Goal: Information Seeking & Learning: Learn about a topic

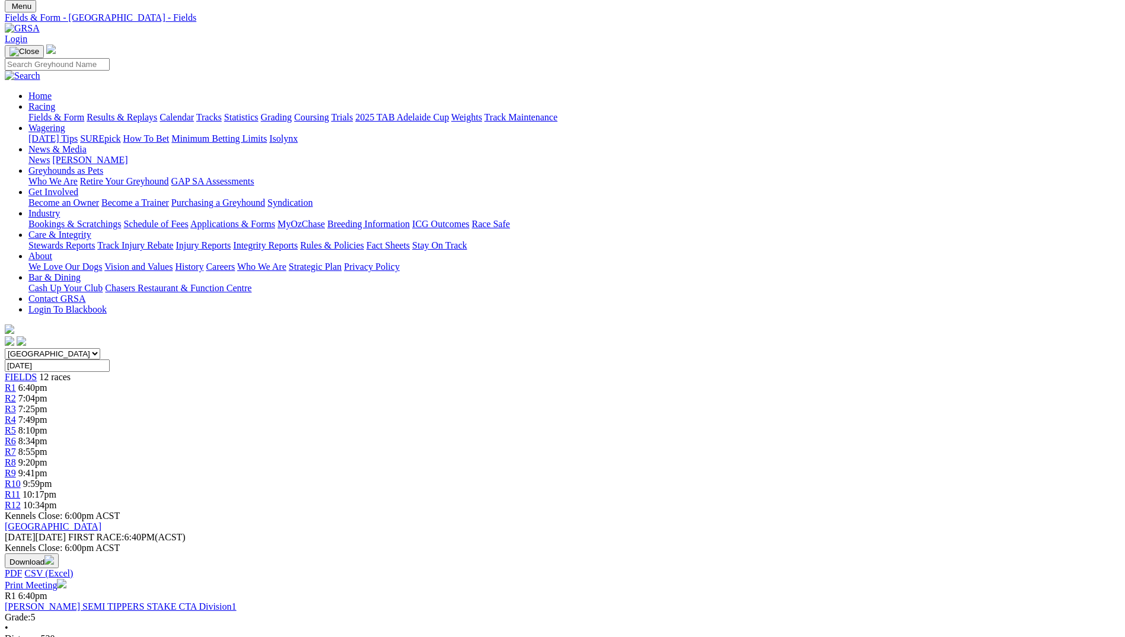
scroll to position [59, 0]
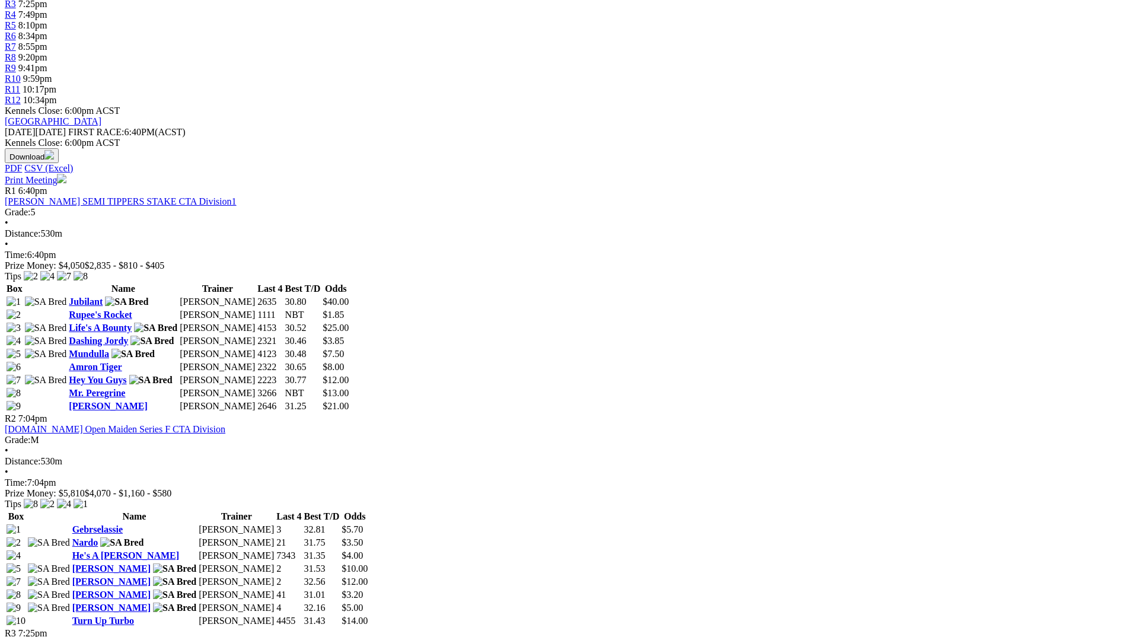
scroll to position [266, 0]
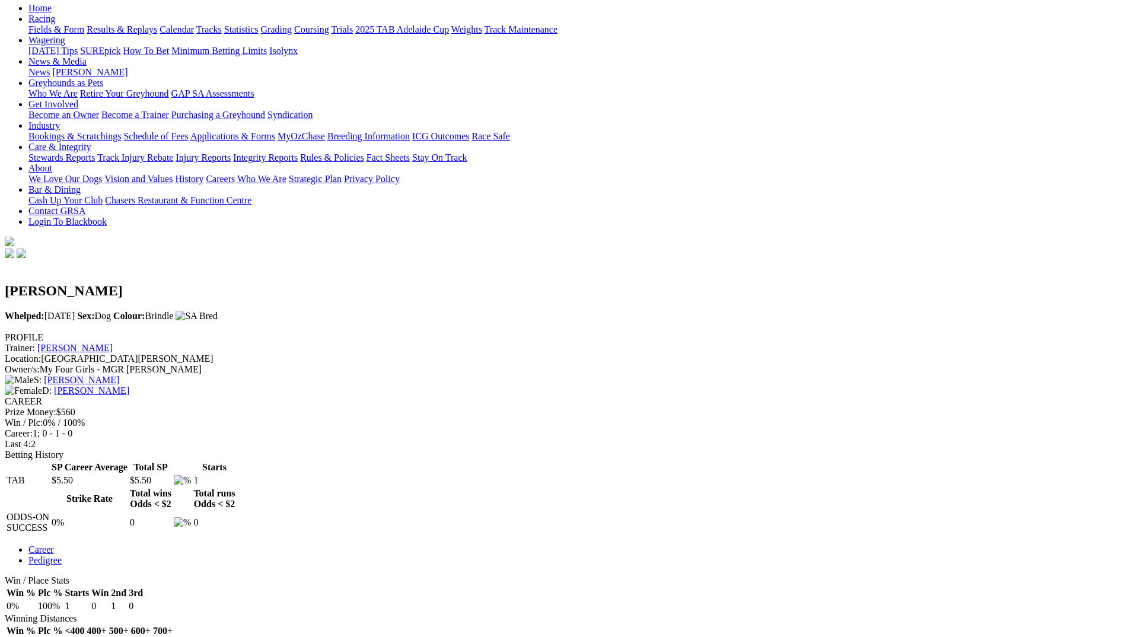
scroll to position [297, 0]
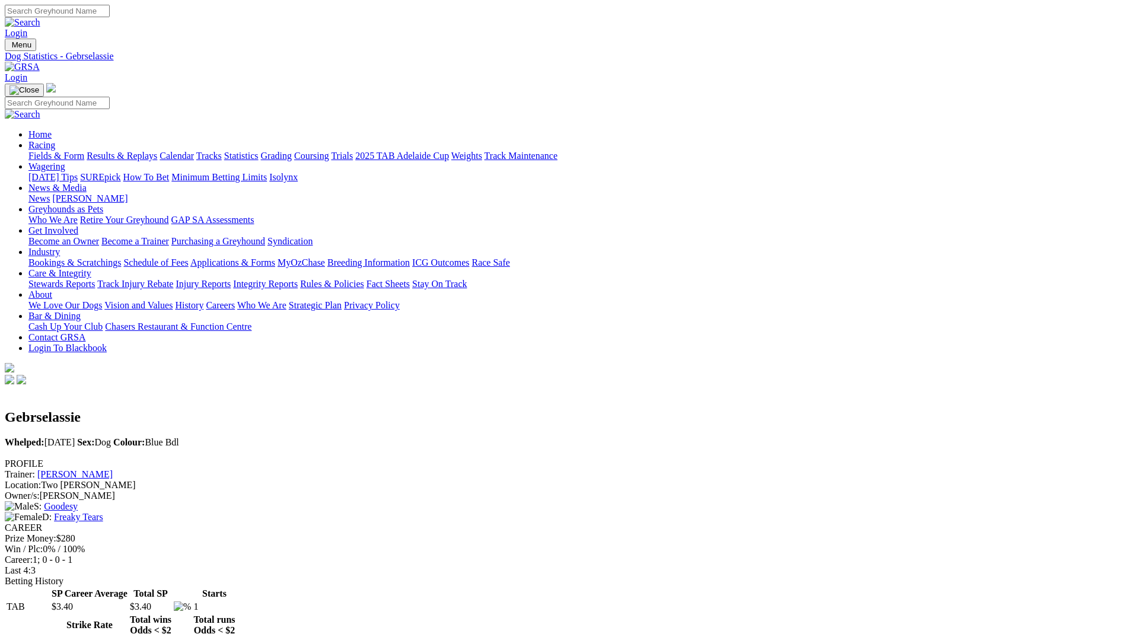
click at [40, 62] on link at bounding box center [22, 67] width 35 height 10
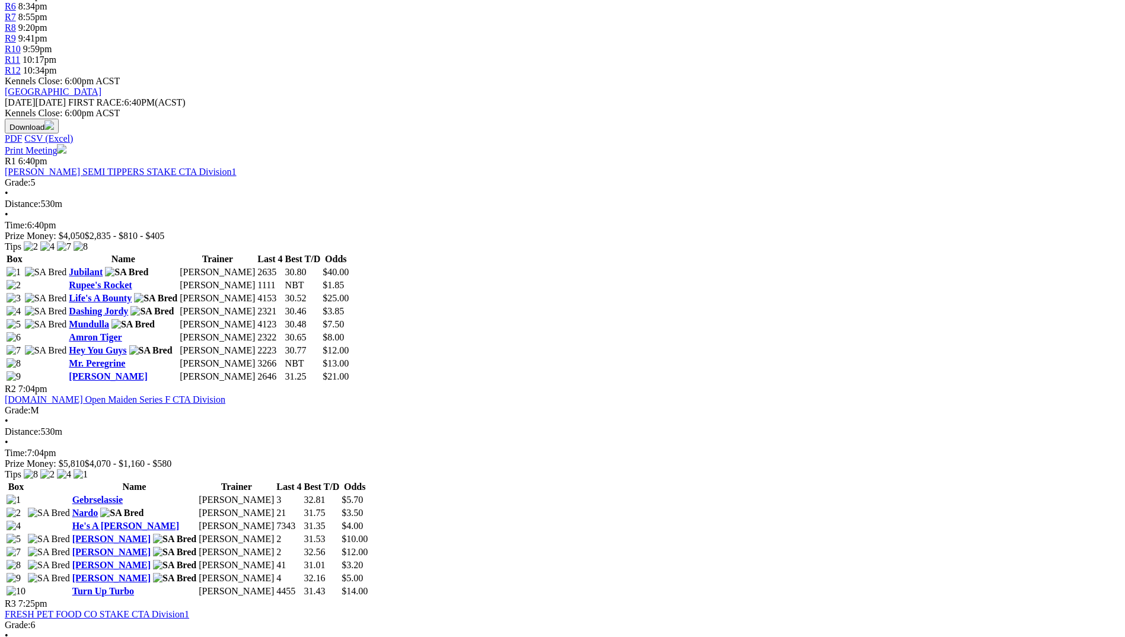
scroll to position [771, 0]
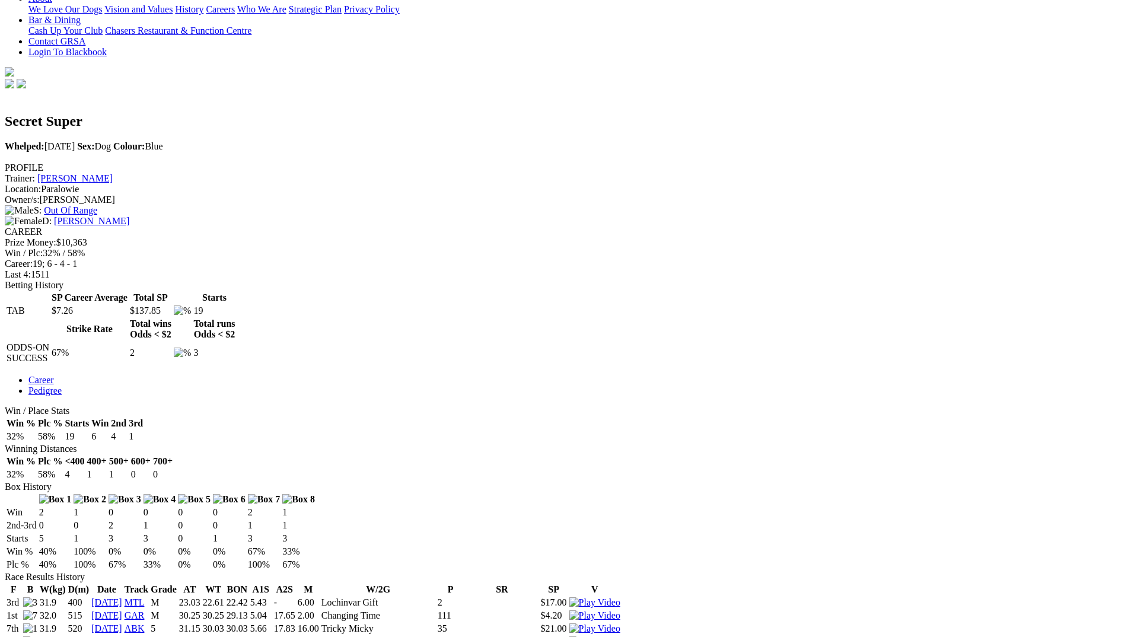
scroll to position [297, 0]
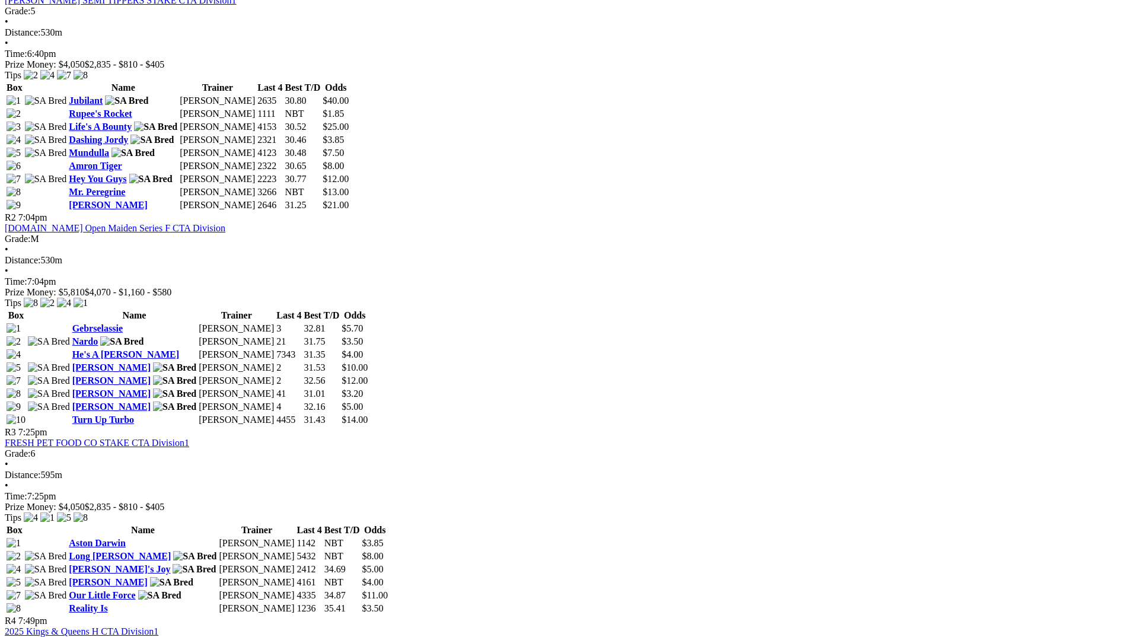
scroll to position [712, 0]
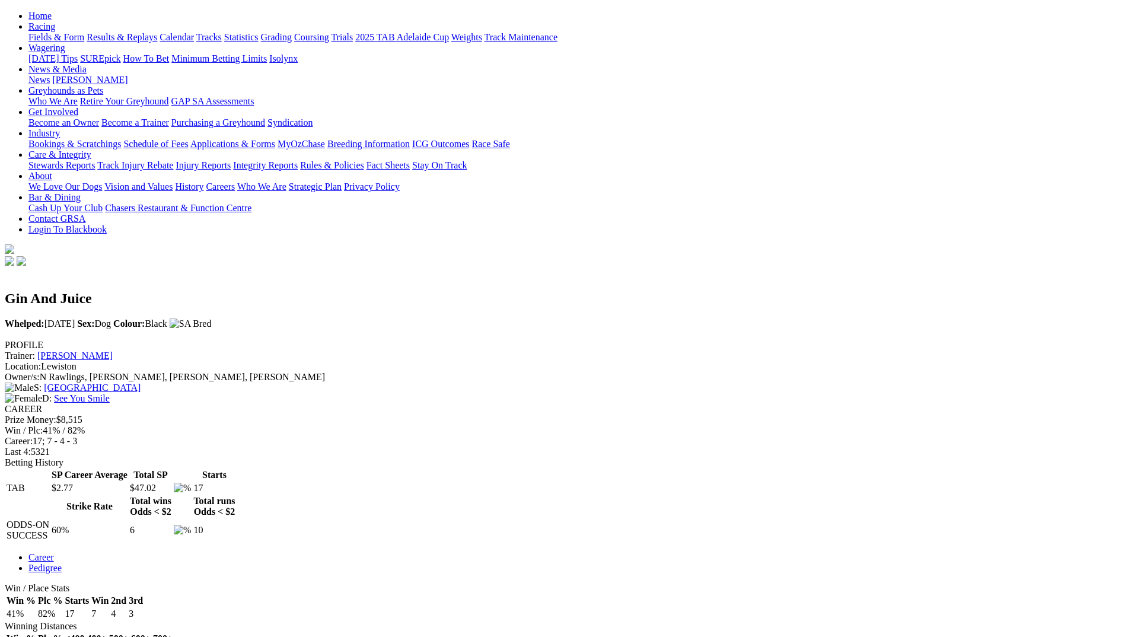
scroll to position [237, 0]
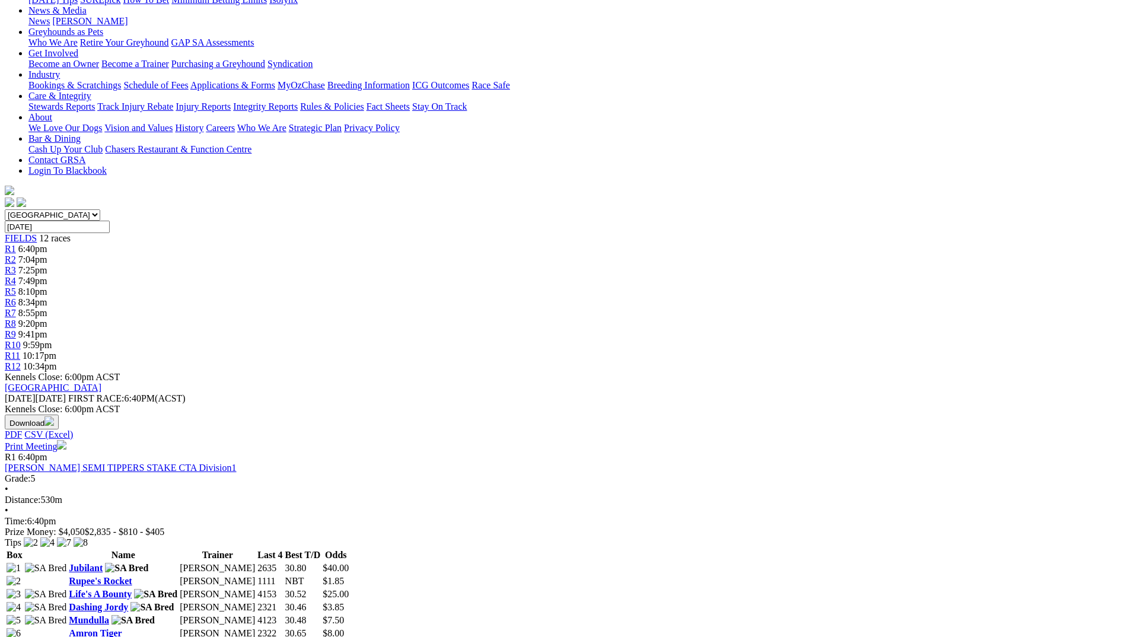
scroll to position [178, 0]
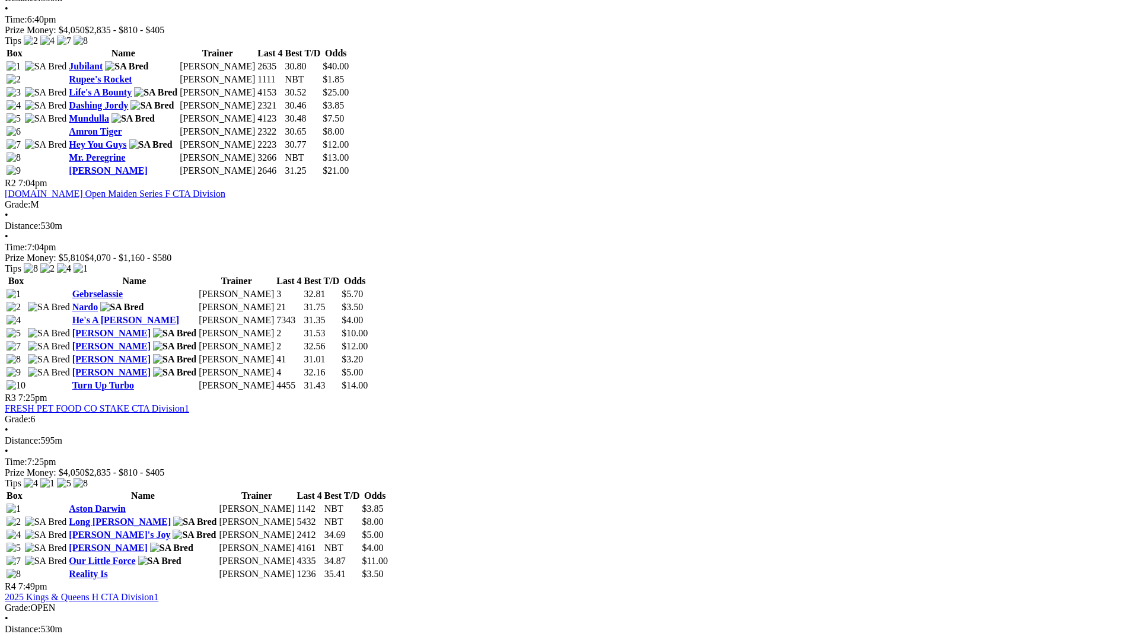
scroll to position [534, 0]
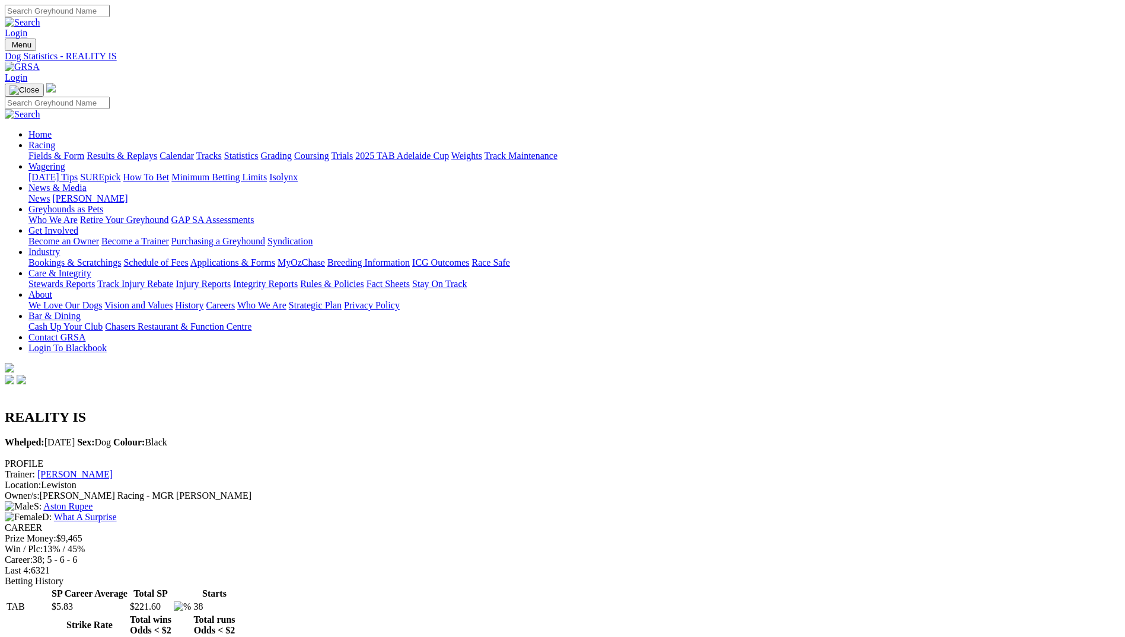
drag, startPoint x: 609, startPoint y: 435, endPoint x: 755, endPoint y: 429, distance: 146.0
drag, startPoint x: 755, startPoint y: 429, endPoint x: 747, endPoint y: 435, distance: 9.3
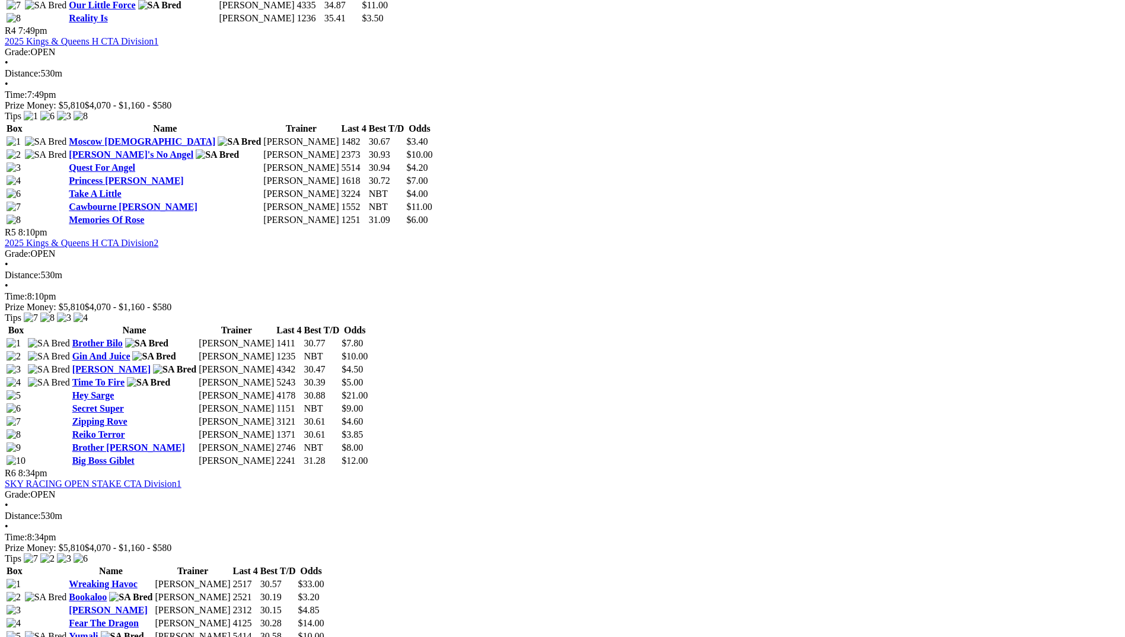
scroll to position [1305, 0]
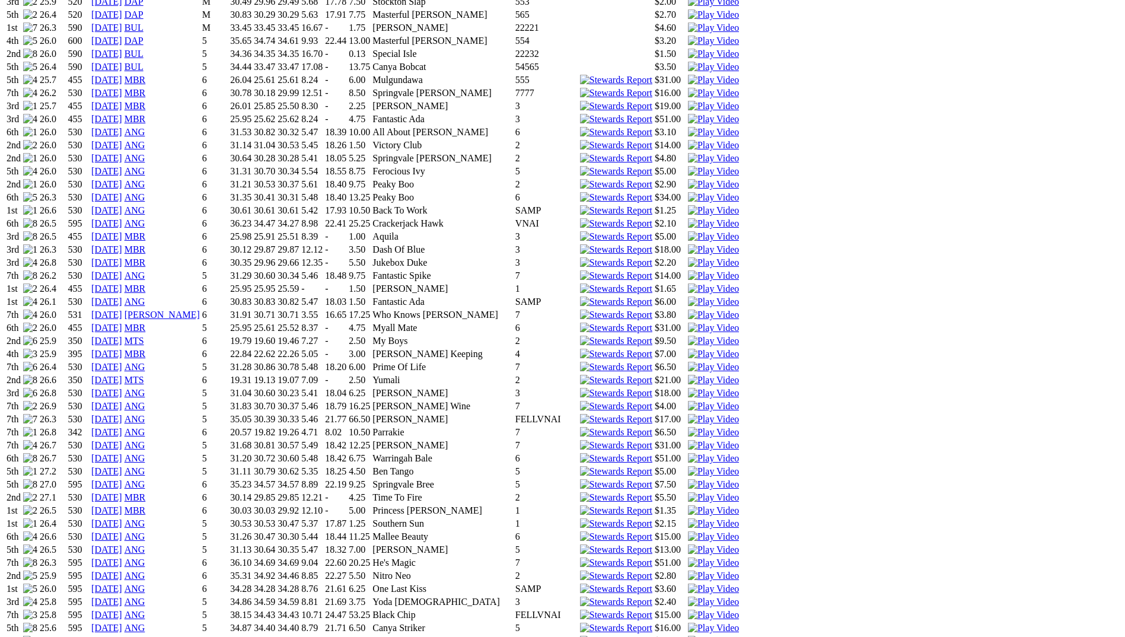
scroll to position [1424, 0]
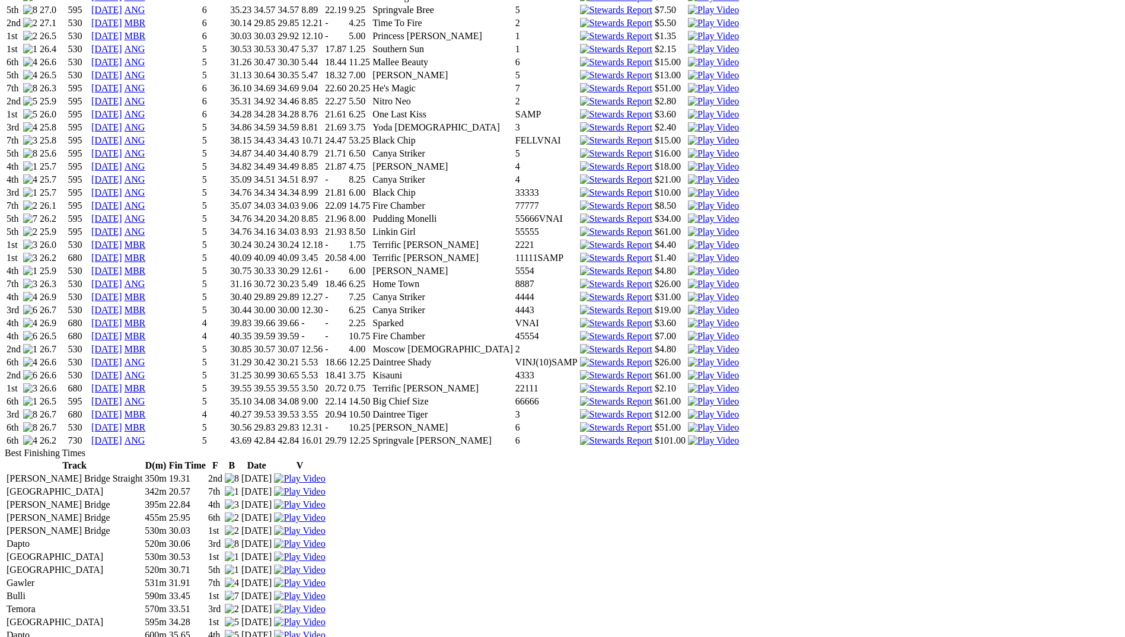
click at [122, 435] on link "[DATE]" at bounding box center [106, 440] width 31 height 10
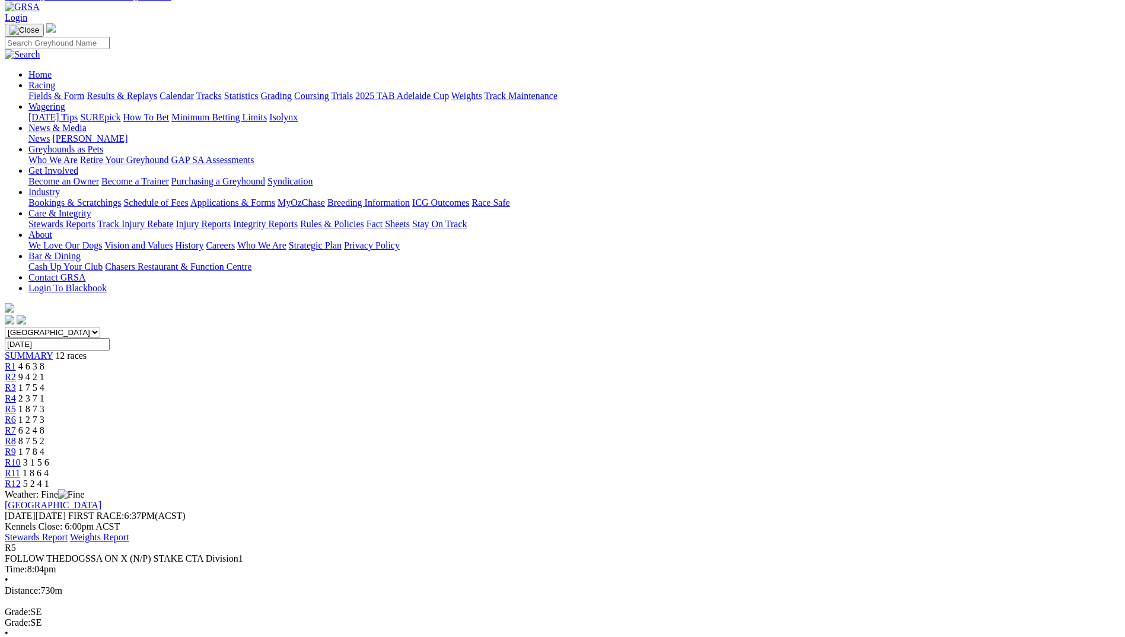
scroll to position [59, 0]
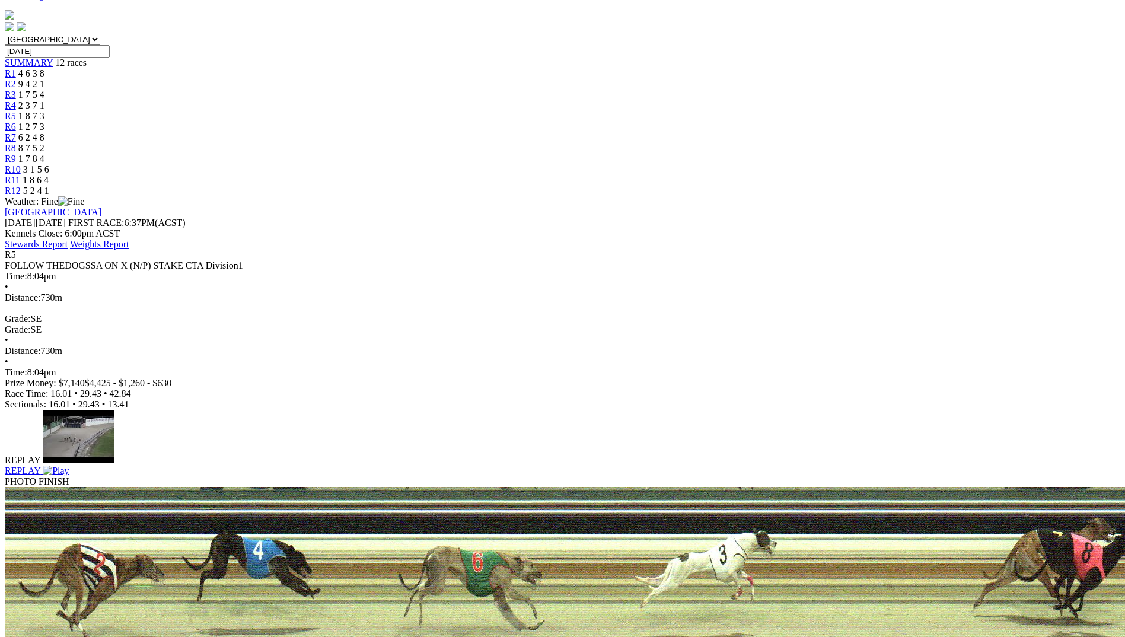
scroll to position [356, 0]
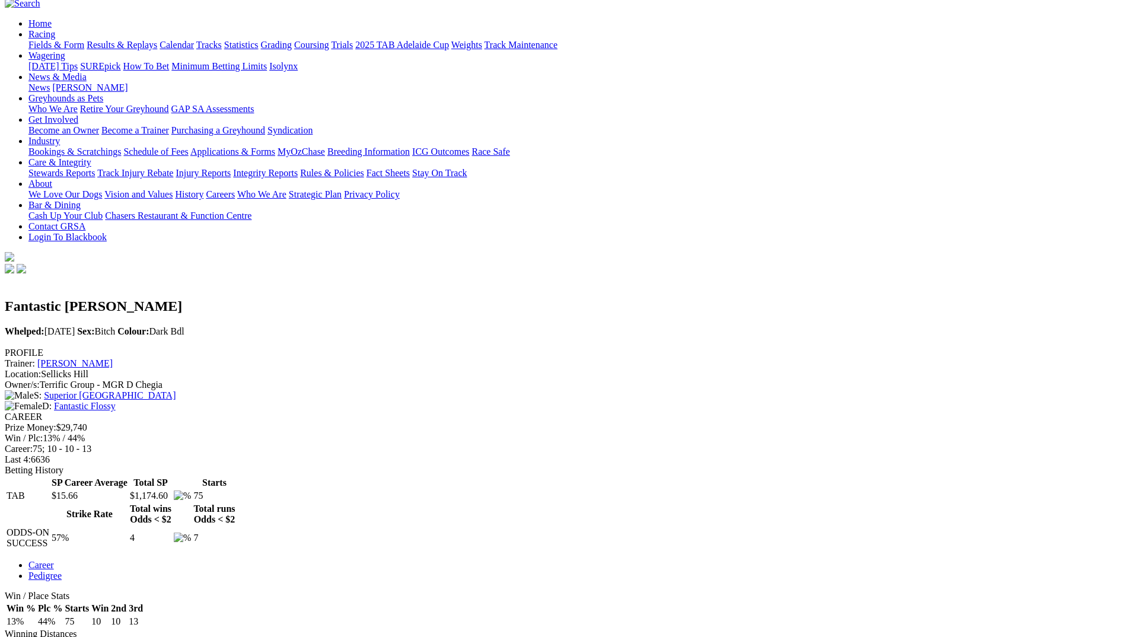
scroll to position [237, 0]
